Goal: Task Accomplishment & Management: Manage account settings

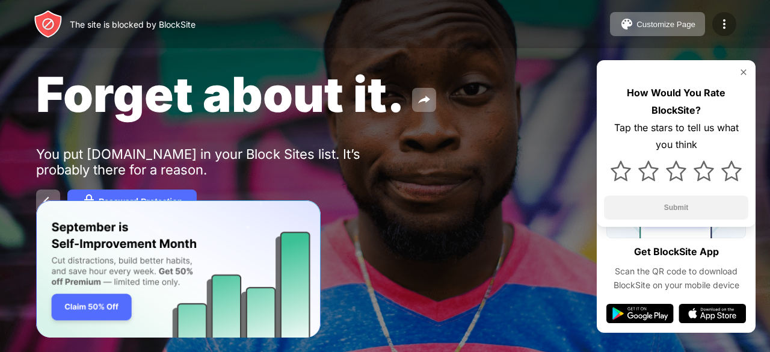
click at [728, 20] on img at bounding box center [724, 24] width 14 height 14
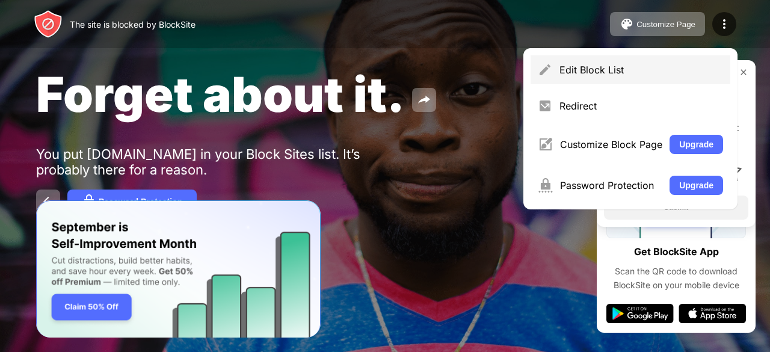
click at [616, 66] on div "Edit Block List" at bounding box center [641, 70] width 164 height 12
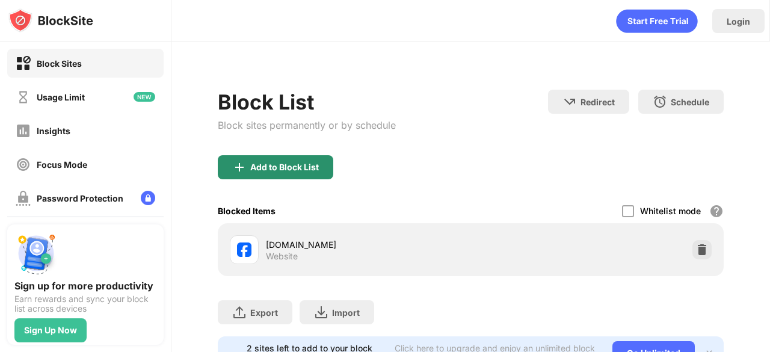
click at [286, 167] on div "Add to Block List" at bounding box center [284, 167] width 69 height 10
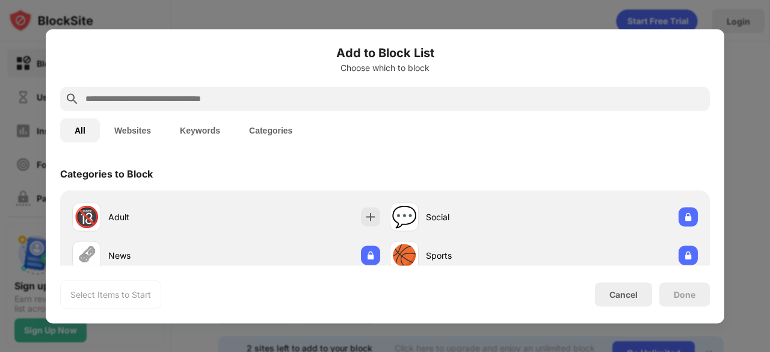
click at [232, 93] on input "text" at bounding box center [394, 98] width 621 height 14
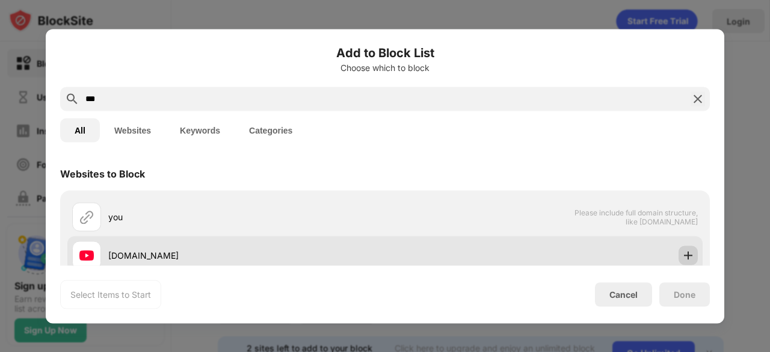
type input "***"
click at [682, 251] on img at bounding box center [688, 255] width 12 height 12
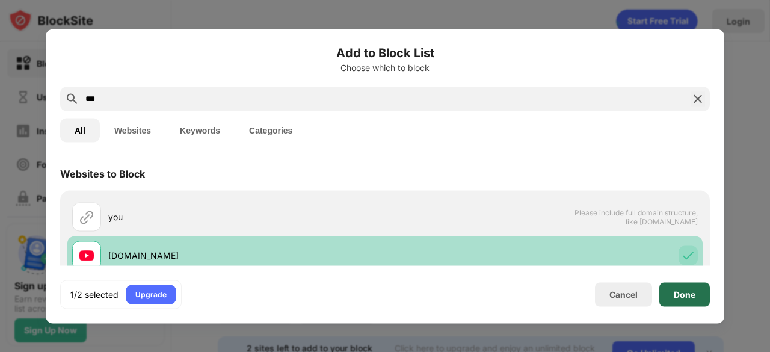
drag, startPoint x: 682, startPoint y: 285, endPoint x: 678, endPoint y: 256, distance: 28.6
click at [683, 286] on div "Done" at bounding box center [684, 294] width 51 height 24
